Goal: Information Seeking & Learning: Learn about a topic

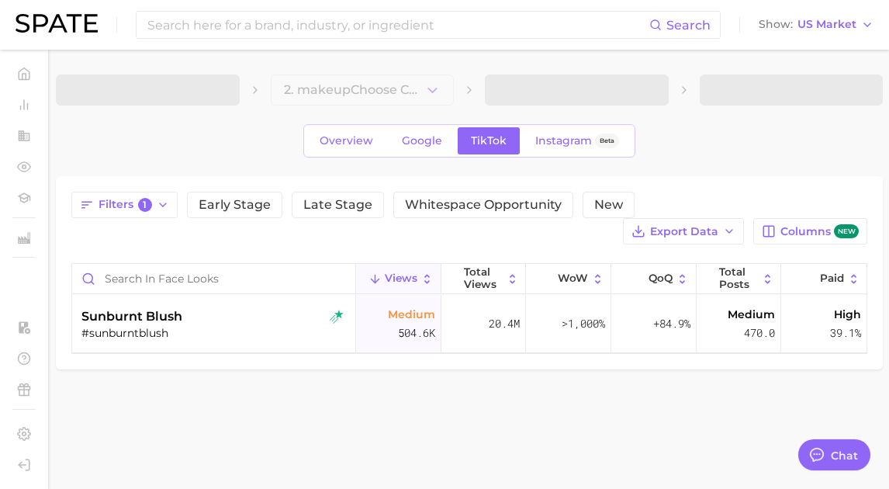
type textarea "x"
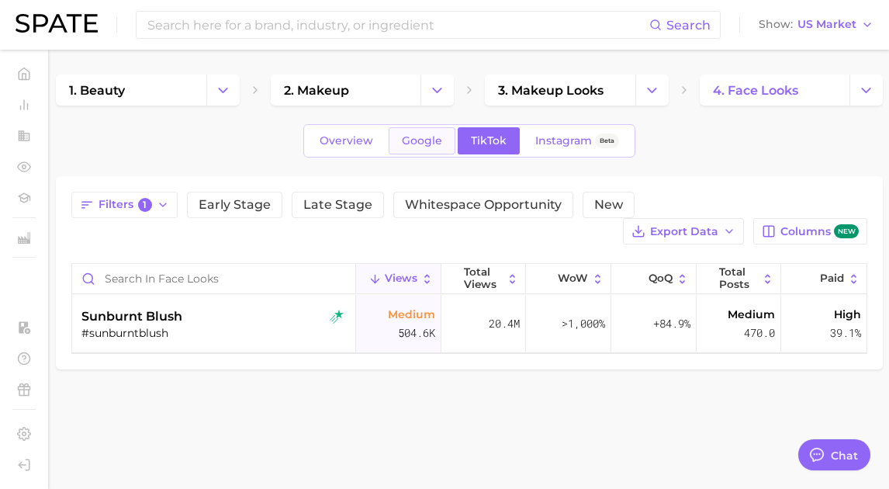
click at [424, 145] on span "Google" at bounding box center [422, 140] width 40 height 13
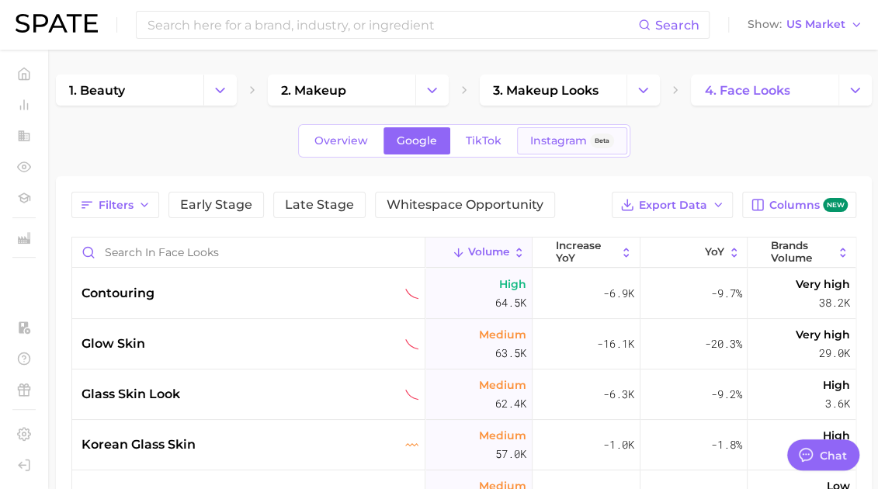
click at [521, 140] on link "Instagram Beta" at bounding box center [572, 140] width 110 height 27
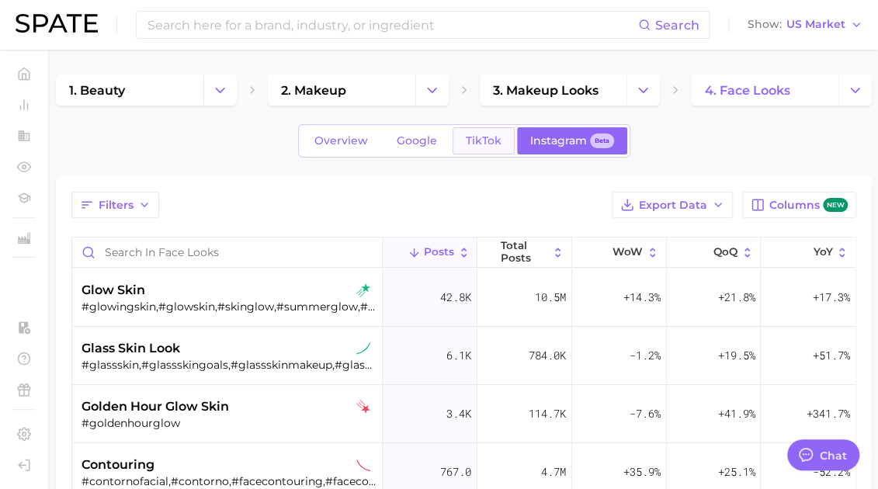
click at [484, 140] on span "TikTok" at bounding box center [484, 140] width 36 height 13
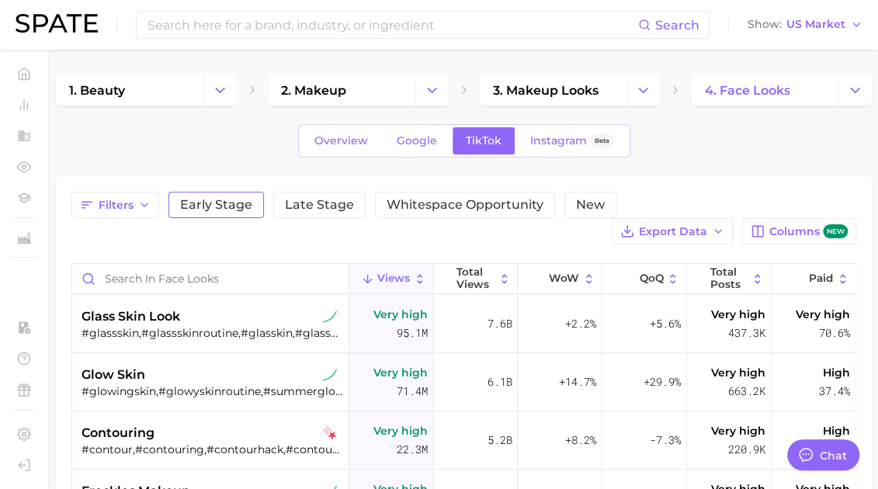
click at [227, 203] on span "Early Stage" at bounding box center [216, 205] width 72 height 12
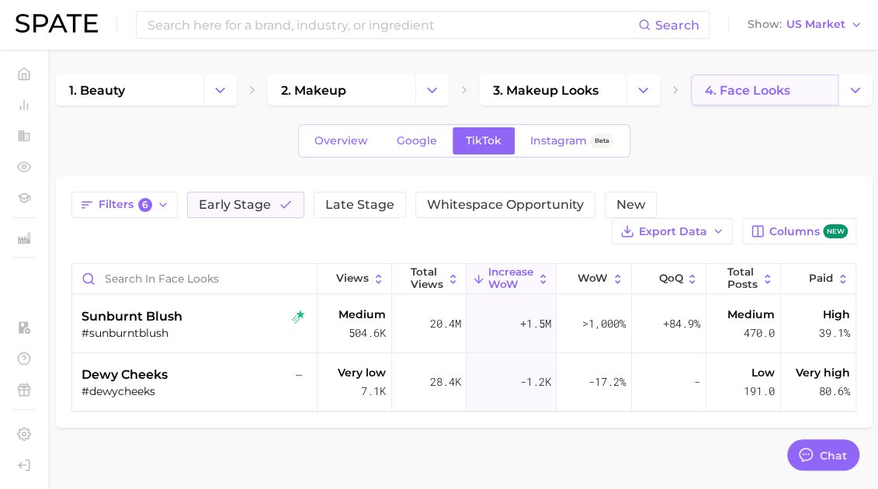
click at [812, 79] on link "4. face looks" at bounding box center [764, 89] width 147 height 31
click at [538, 199] on span "Whitespace Opportunity" at bounding box center [505, 205] width 157 height 12
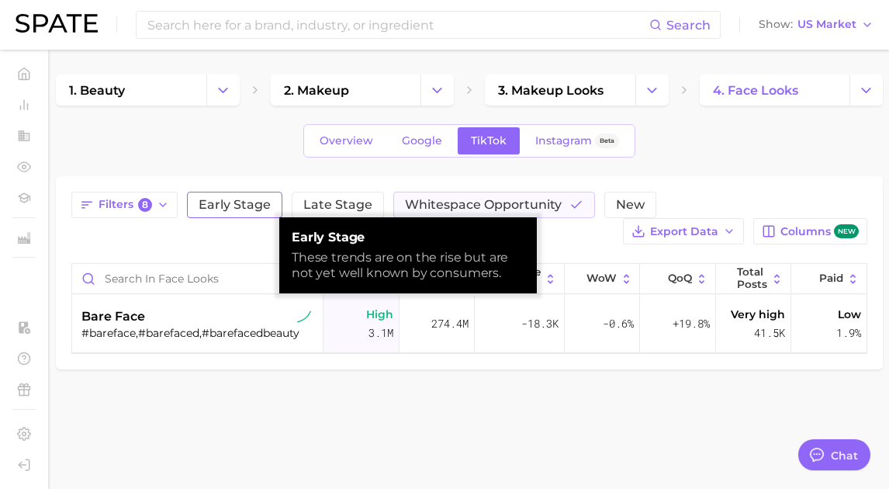
click at [235, 206] on span "Early Stage" at bounding box center [235, 205] width 72 height 12
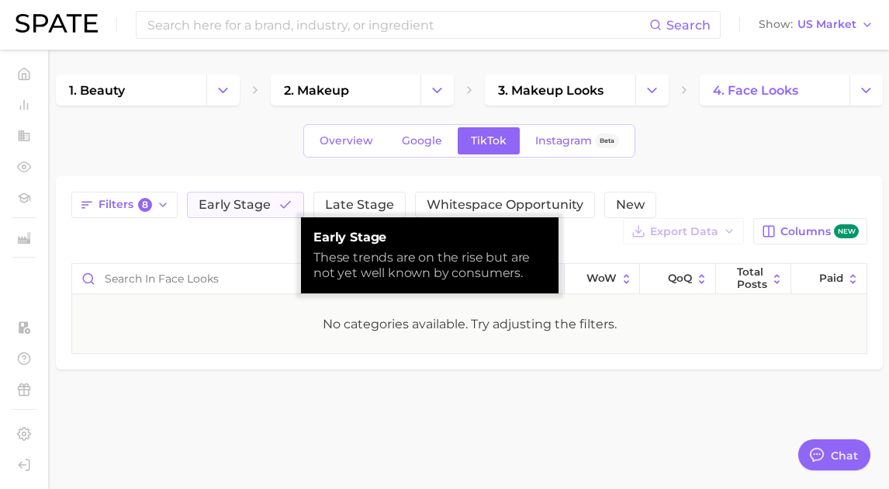
click at [363, 217] on div "Early Stage These trends are on the rise but are not yet well known by consumer…" at bounding box center [430, 255] width 258 height 76
click at [355, 206] on span "Late Stage" at bounding box center [359, 205] width 69 height 12
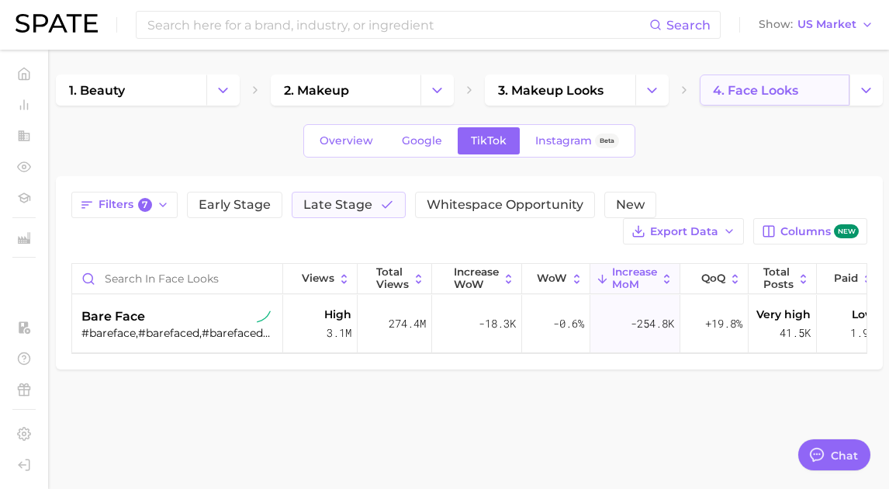
click at [843, 94] on link "4. face looks" at bounding box center [775, 89] width 151 height 31
click at [876, 89] on button "Change Category" at bounding box center [866, 89] width 33 height 31
